Goal: Transaction & Acquisition: Purchase product/service

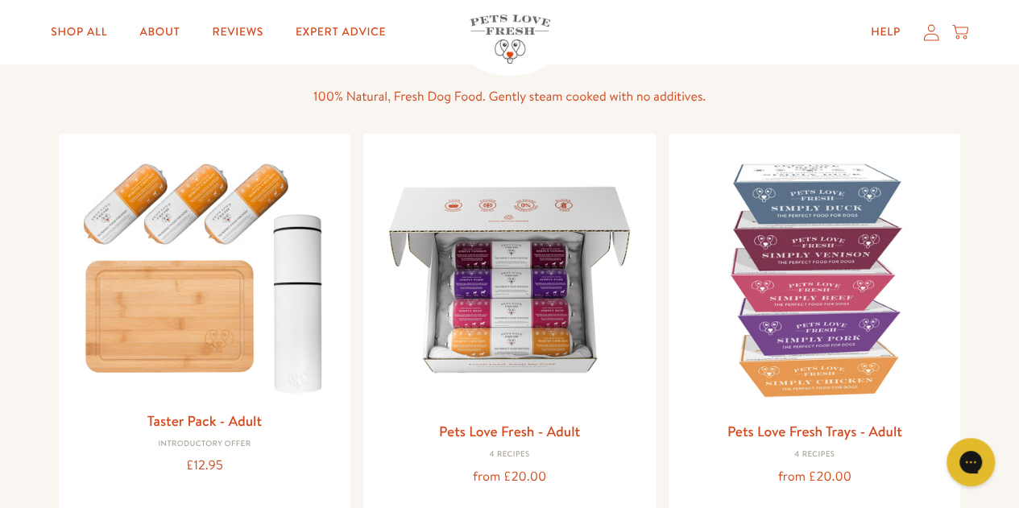
scroll to position [176, 0]
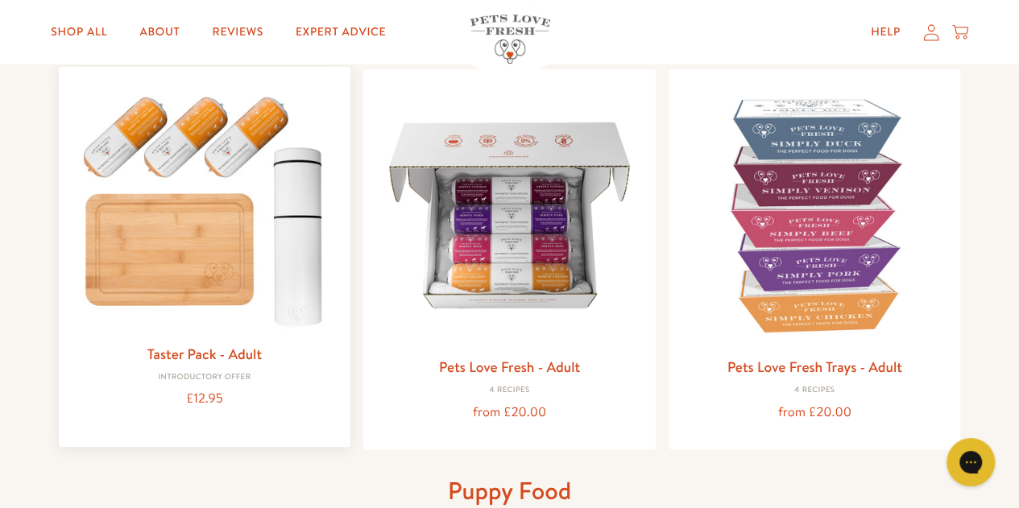
click at [132, 138] on img at bounding box center [205, 207] width 267 height 255
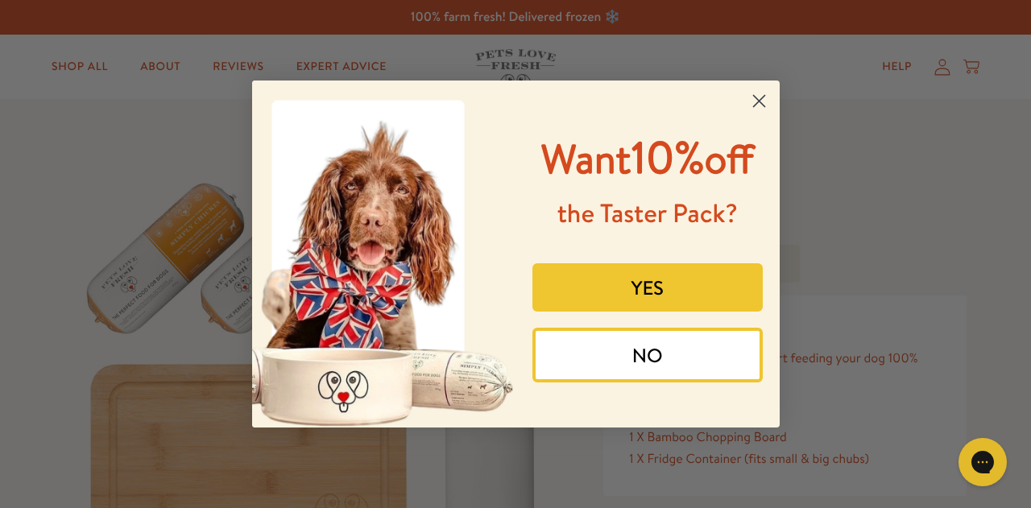
click at [661, 295] on button "YES" at bounding box center [647, 287] width 230 height 48
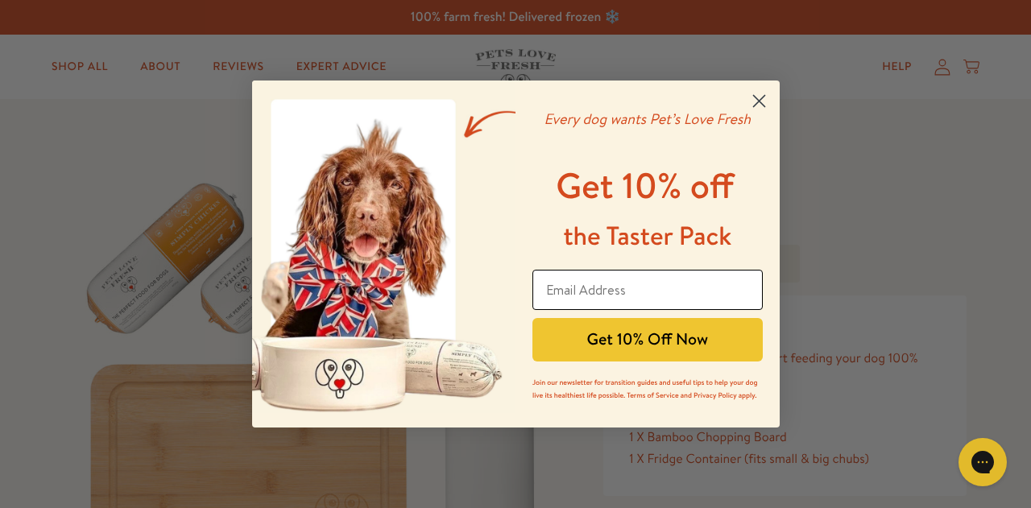
click at [661, 295] on input "Email Address" at bounding box center [647, 290] width 230 height 40
type input "beccalisney@aol.com"
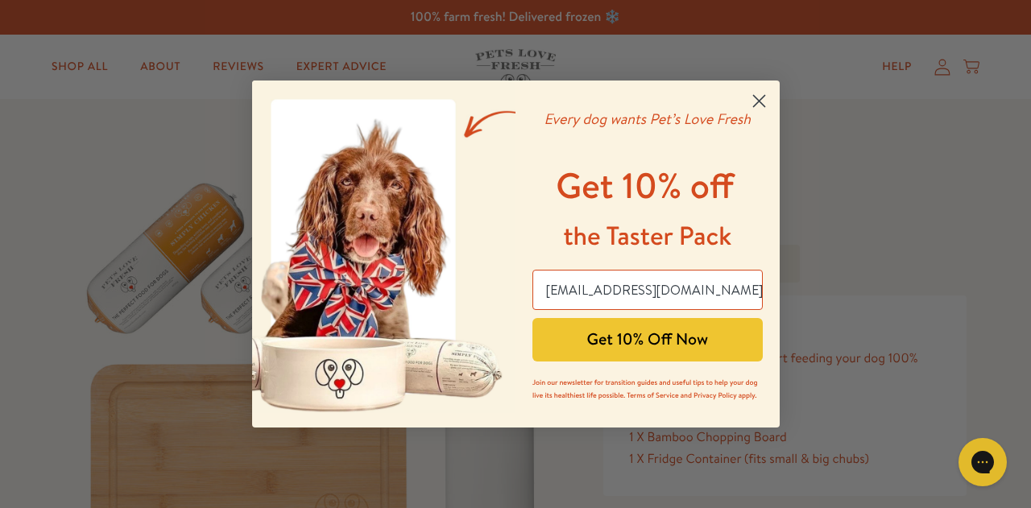
click at [584, 344] on button "Get 10% Off Now" at bounding box center [647, 339] width 230 height 43
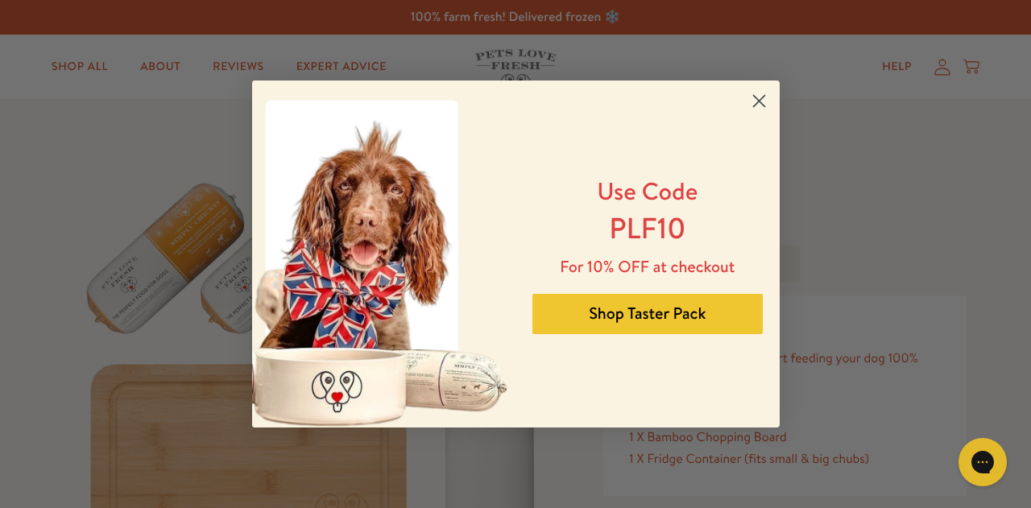
click at [763, 97] on circle "Close dialog" at bounding box center [758, 101] width 27 height 27
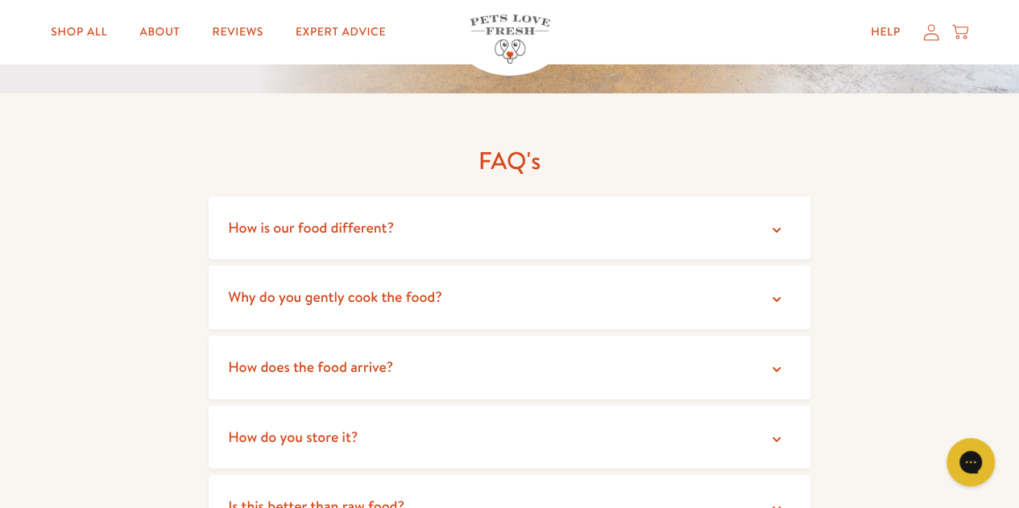
scroll to position [2829, 0]
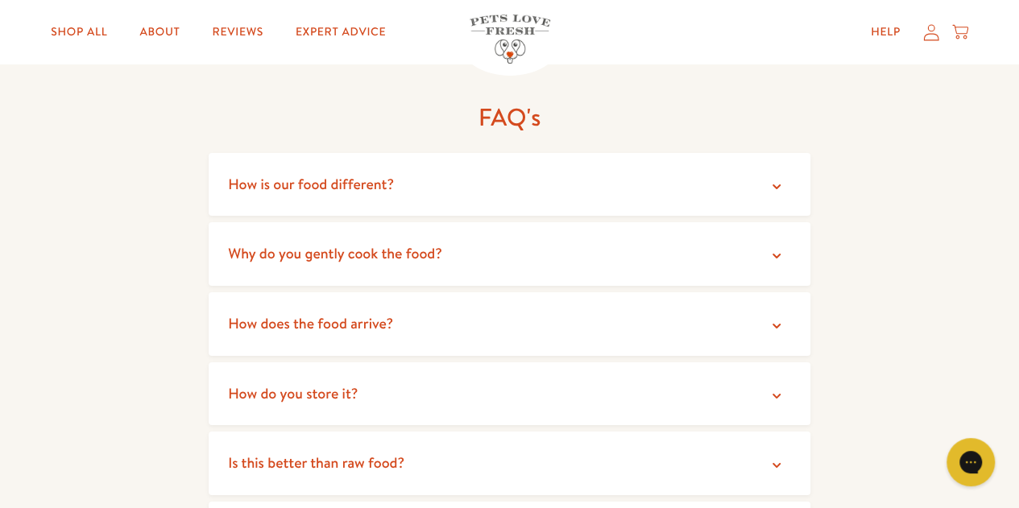
click at [771, 251] on icon at bounding box center [776, 256] width 16 height 16
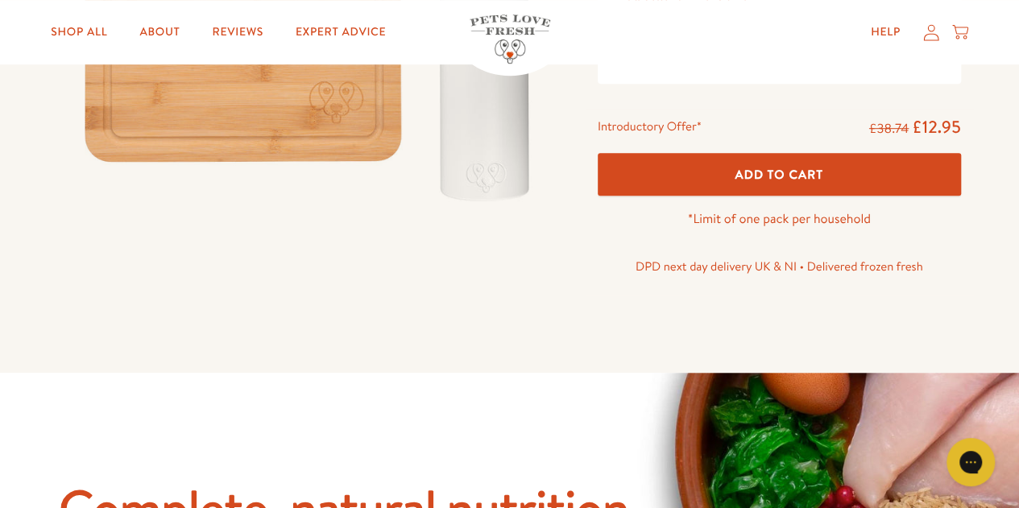
scroll to position [438, 0]
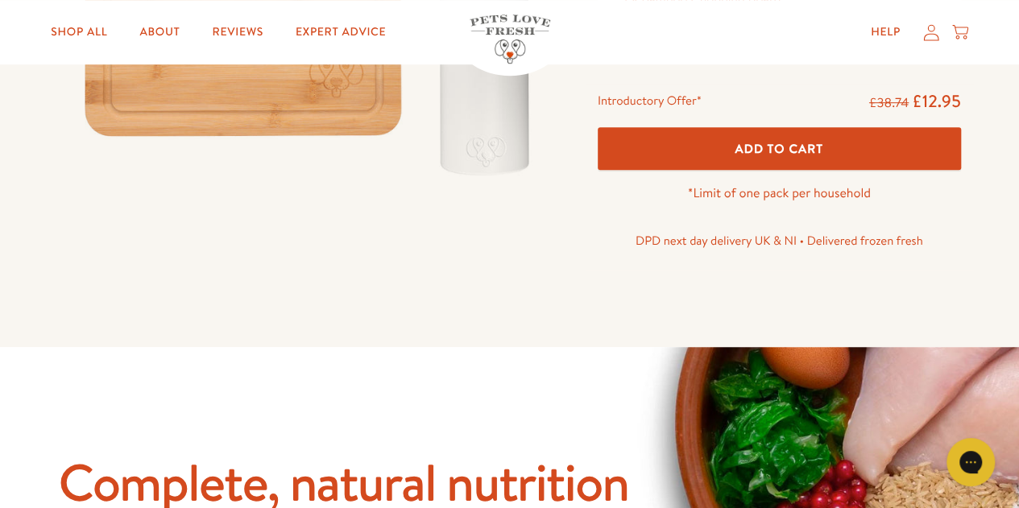
click at [782, 142] on span "Add To Cart" at bounding box center [778, 148] width 89 height 17
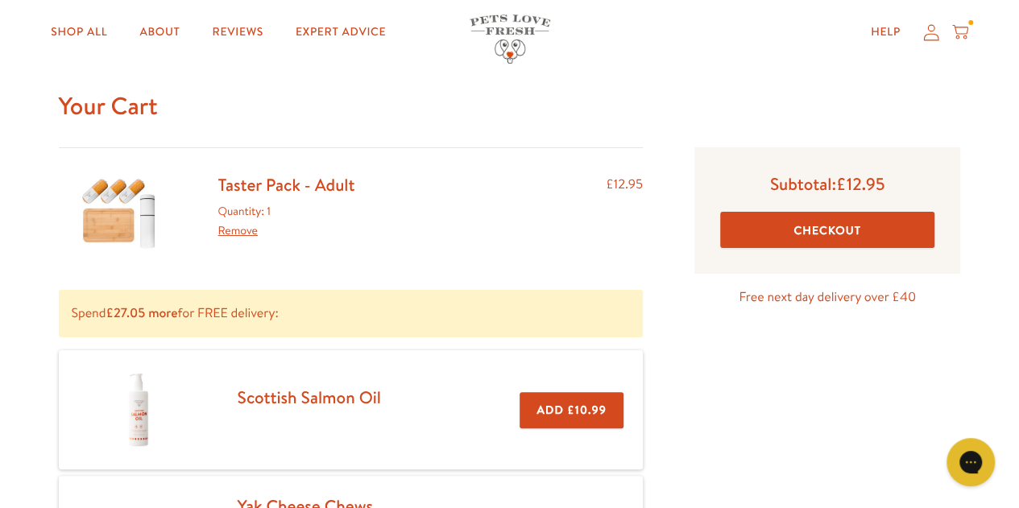
scroll to position [27, 0]
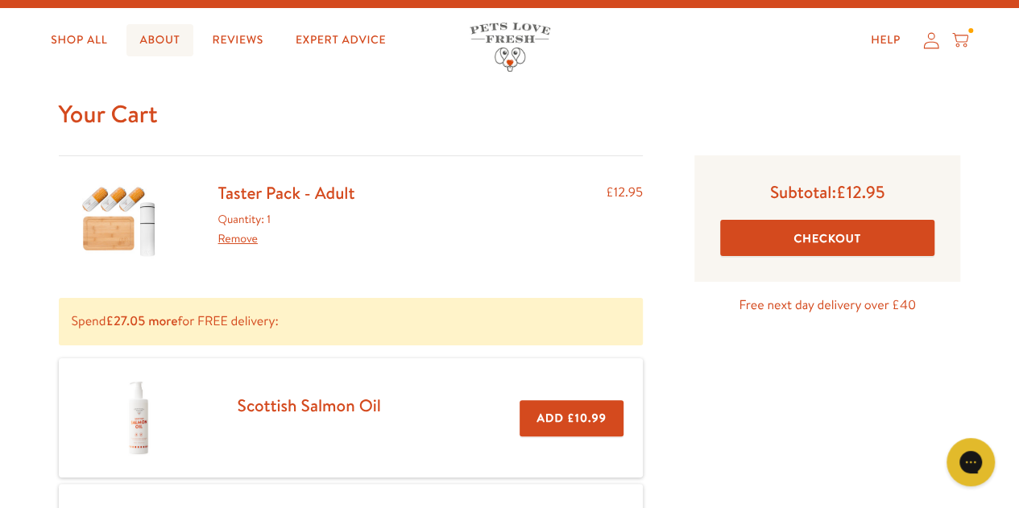
click at [156, 38] on link "About" at bounding box center [159, 40] width 66 height 32
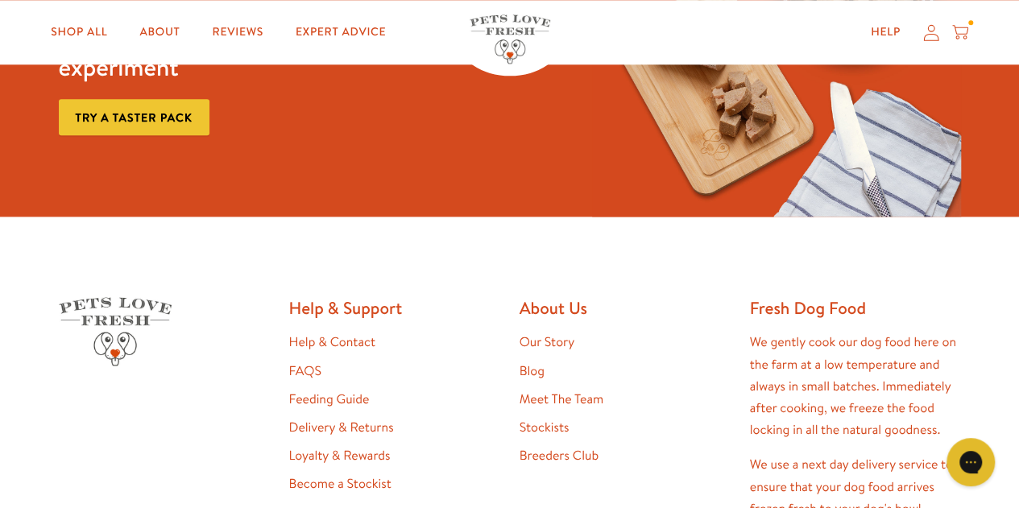
scroll to position [4069, 0]
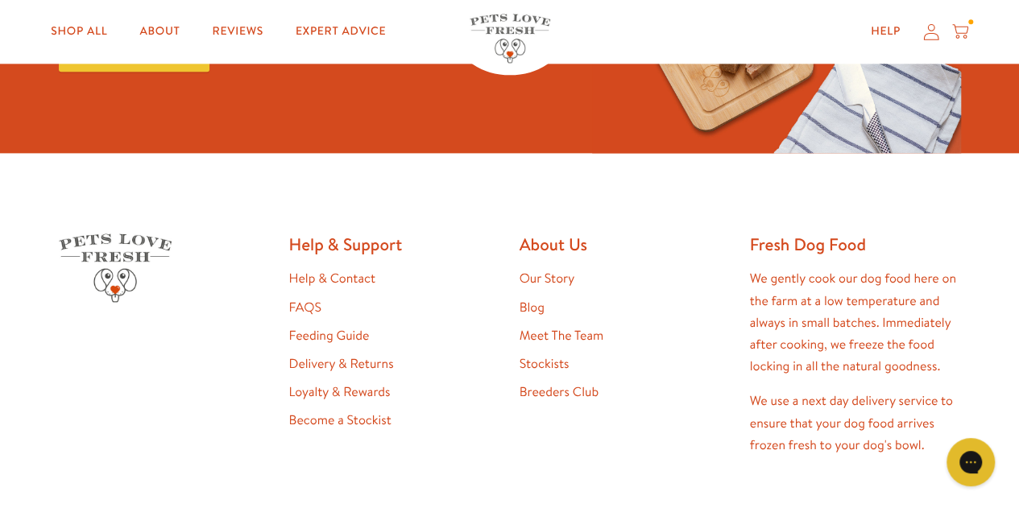
click at [312, 306] on link "FAQS" at bounding box center [305, 308] width 32 height 18
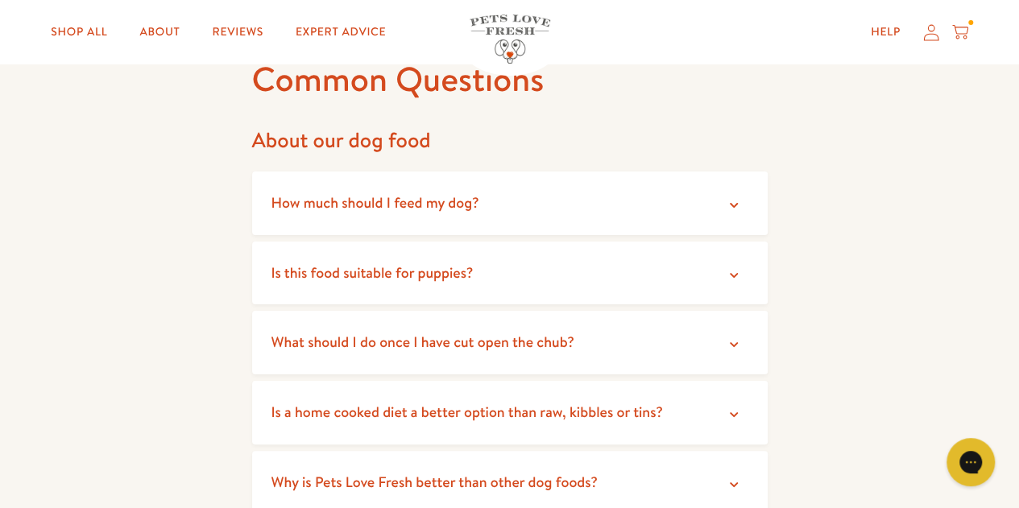
scroll to position [100, 0]
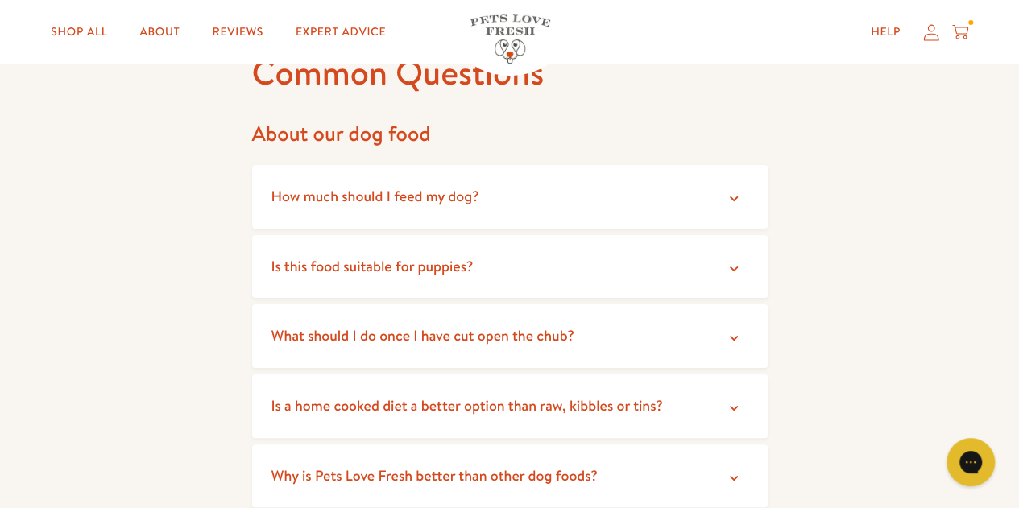
click at [734, 197] on icon at bounding box center [734, 199] width 16 height 16
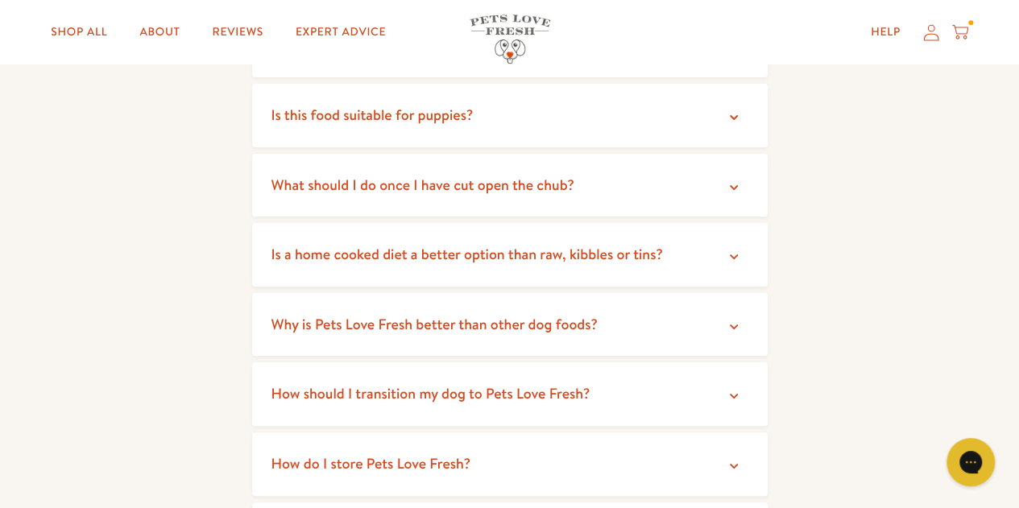
scroll to position [439, 0]
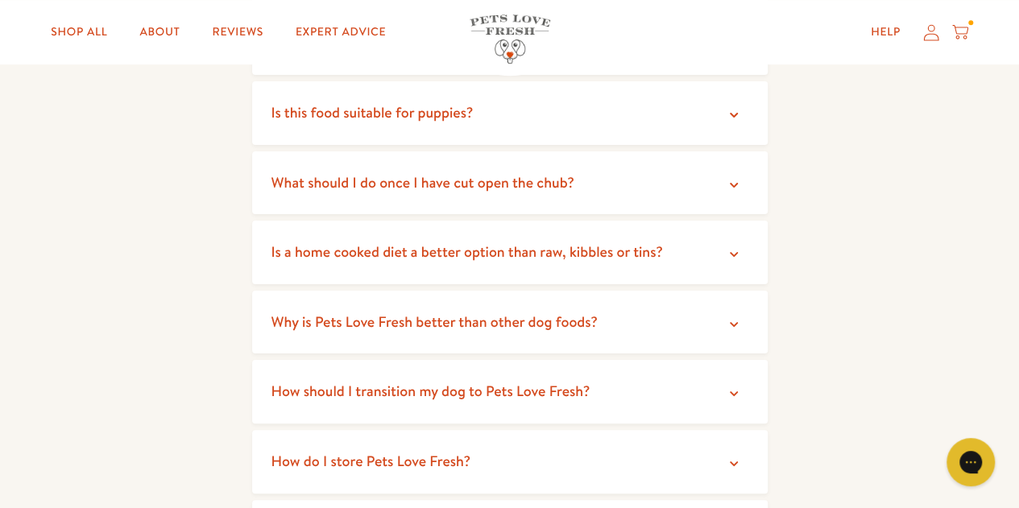
click at [733, 183] on icon at bounding box center [734, 185] width 16 height 16
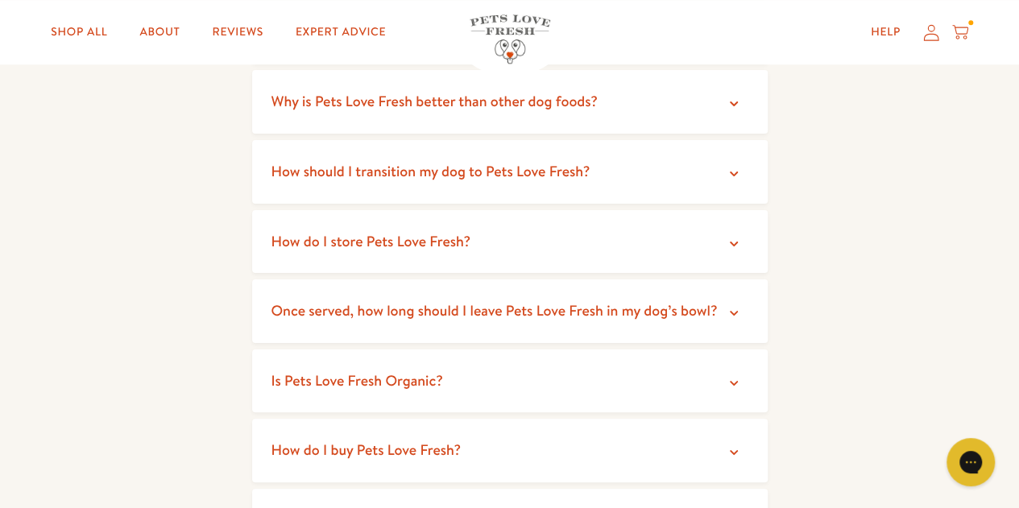
scroll to position [794, 0]
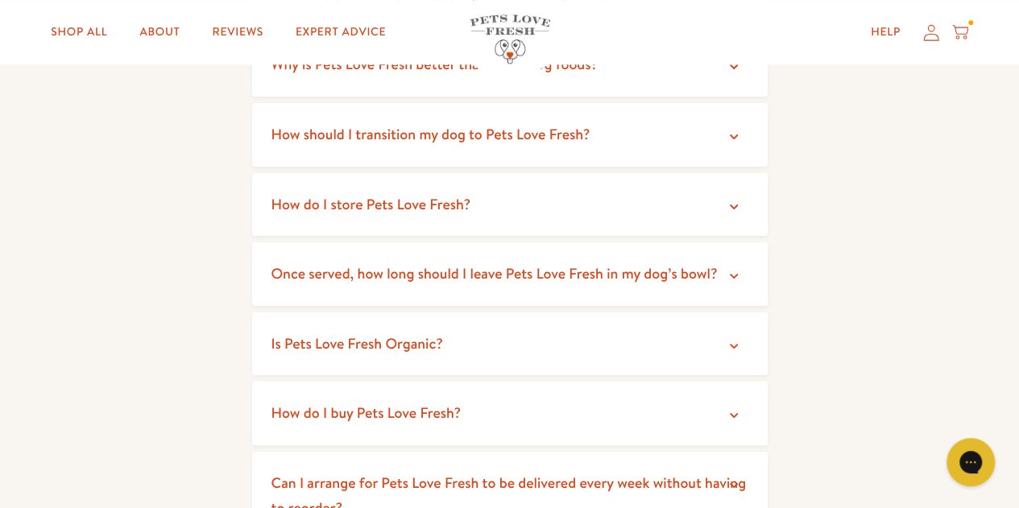
click at [731, 274] on icon at bounding box center [734, 276] width 16 height 16
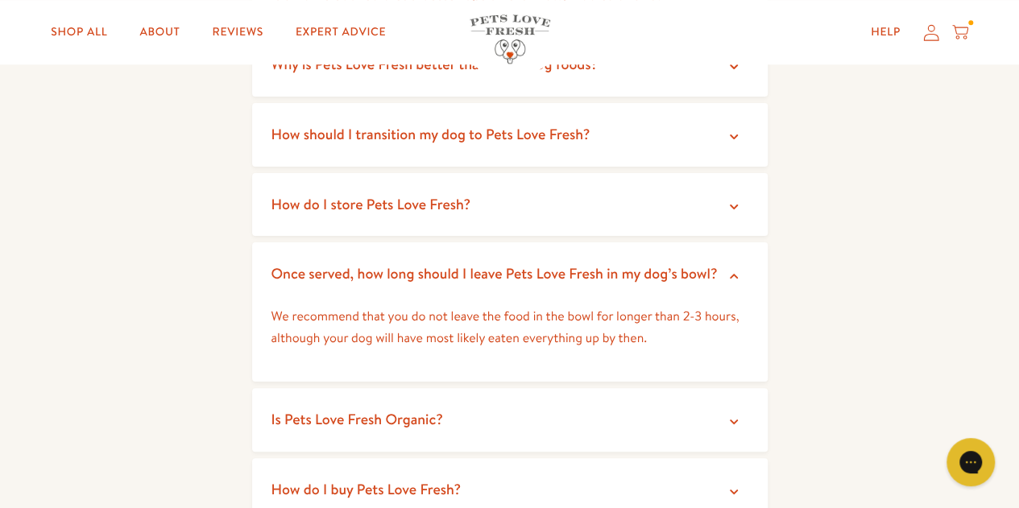
click at [734, 137] on icon at bounding box center [734, 136] width 8 height 5
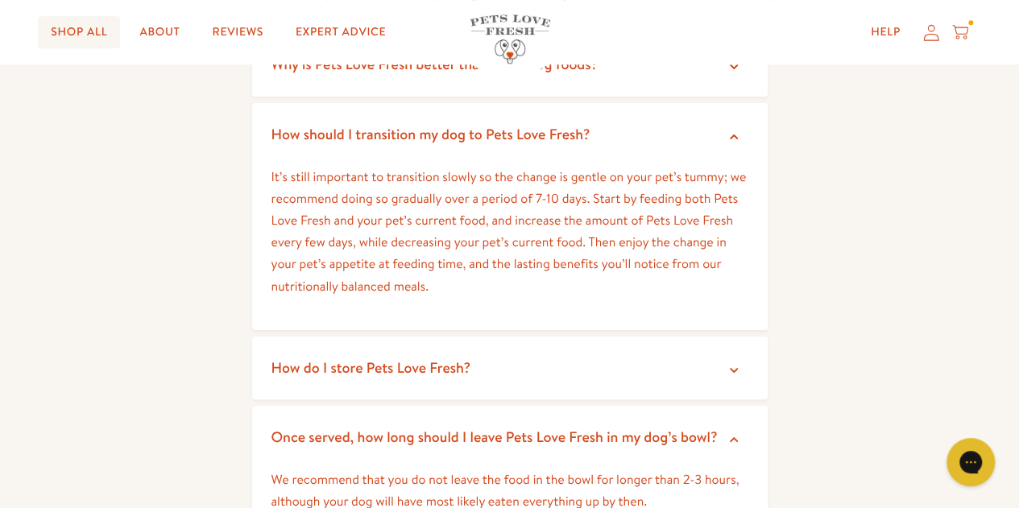
click at [77, 30] on link "Shop All" at bounding box center [79, 32] width 82 height 32
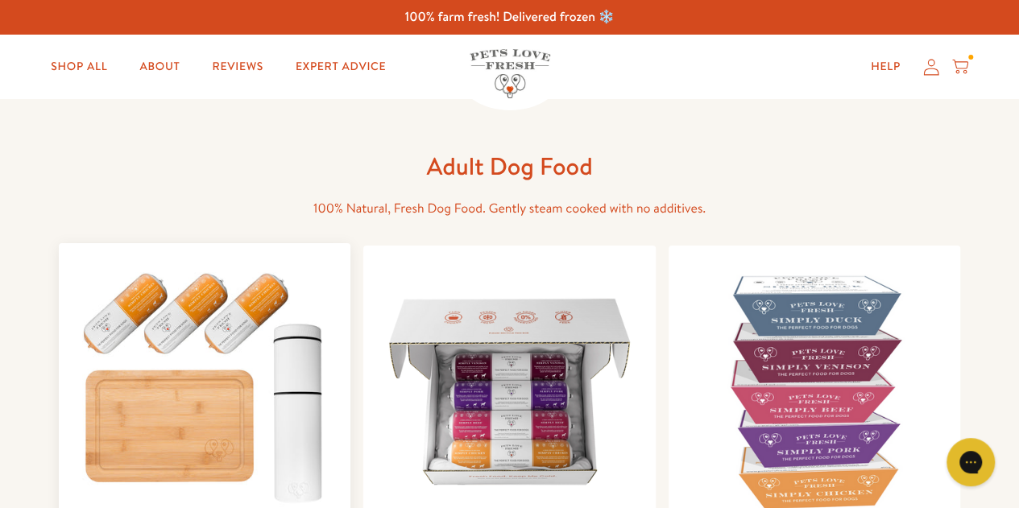
click at [232, 399] on img at bounding box center [205, 383] width 267 height 255
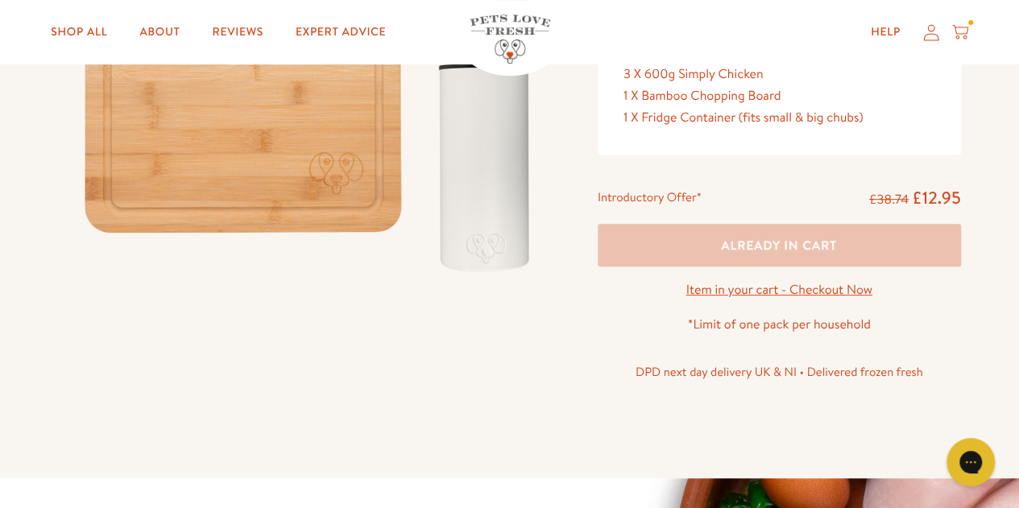
scroll to position [229, 0]
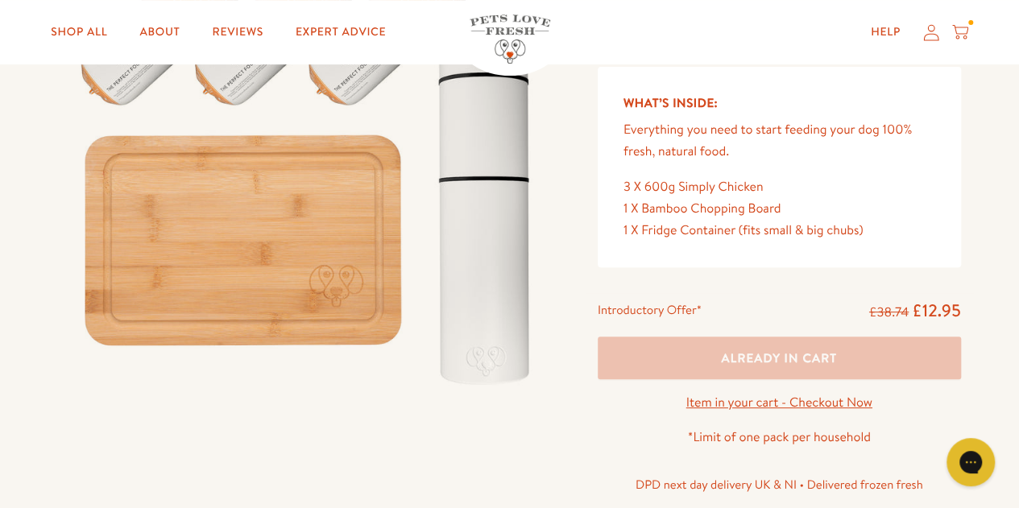
click at [963, 31] on icon at bounding box center [960, 32] width 16 height 18
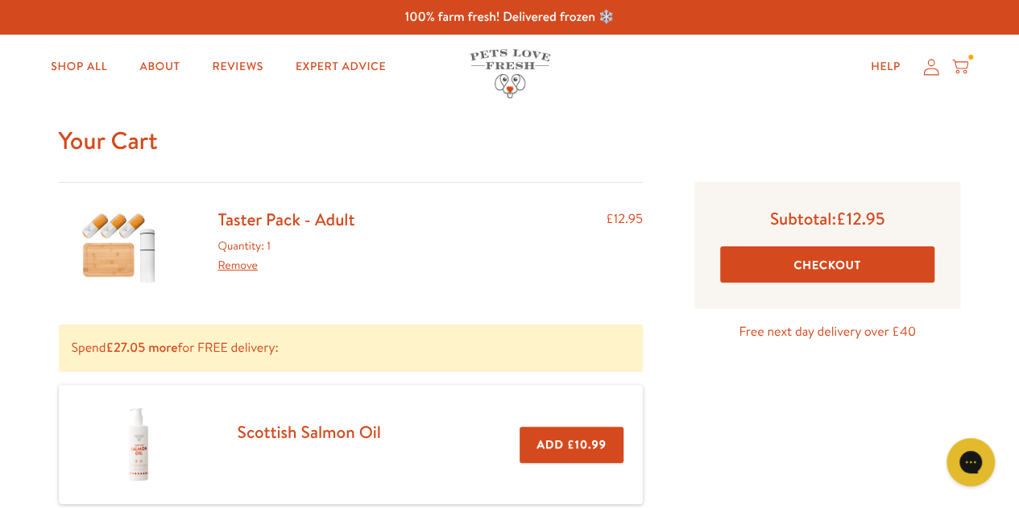
click at [796, 271] on button "Checkout" at bounding box center [827, 264] width 215 height 36
